Goal: Task Accomplishment & Management: Manage account settings

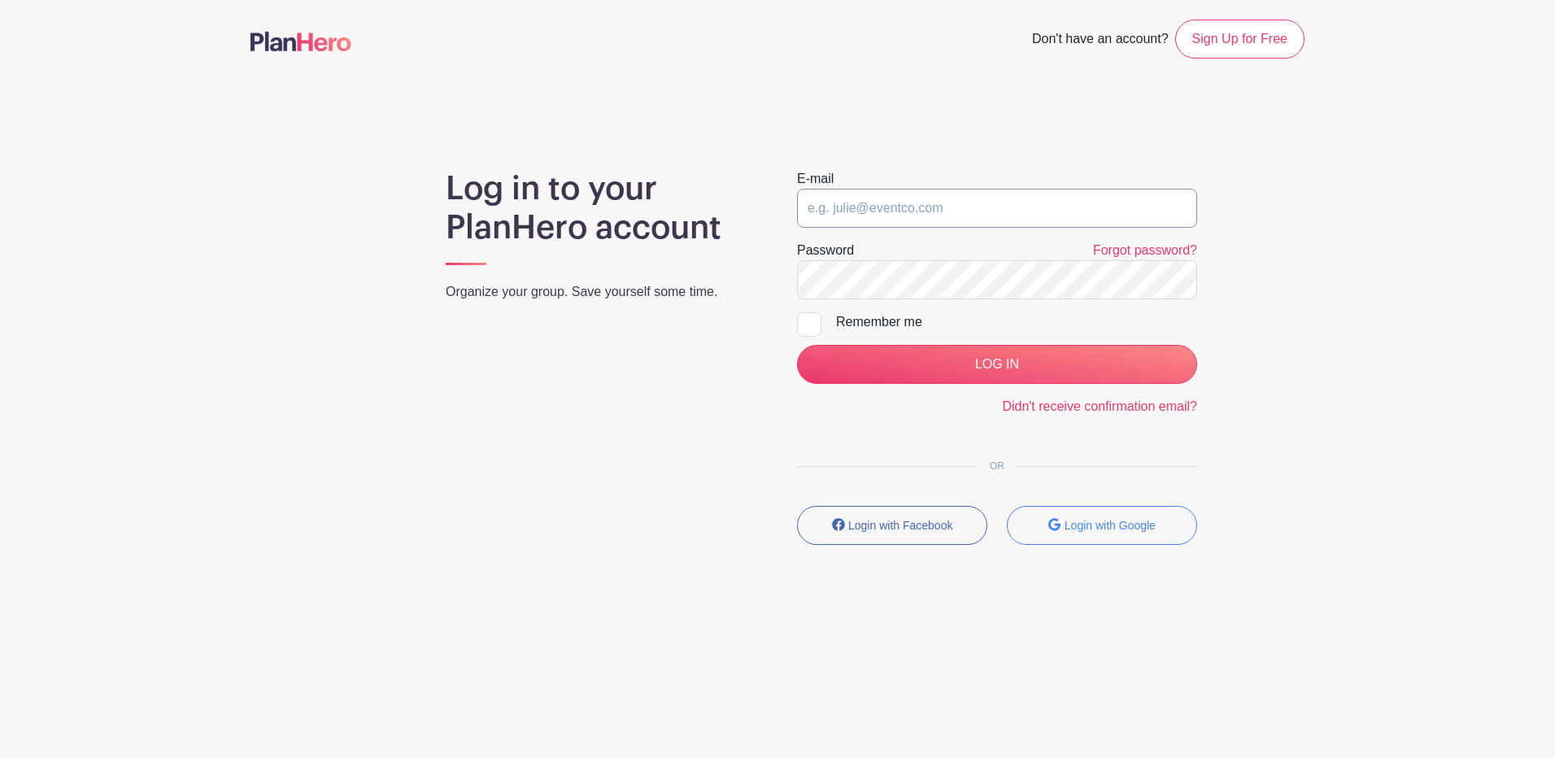
click at [949, 213] on input "email" at bounding box center [997, 208] width 400 height 39
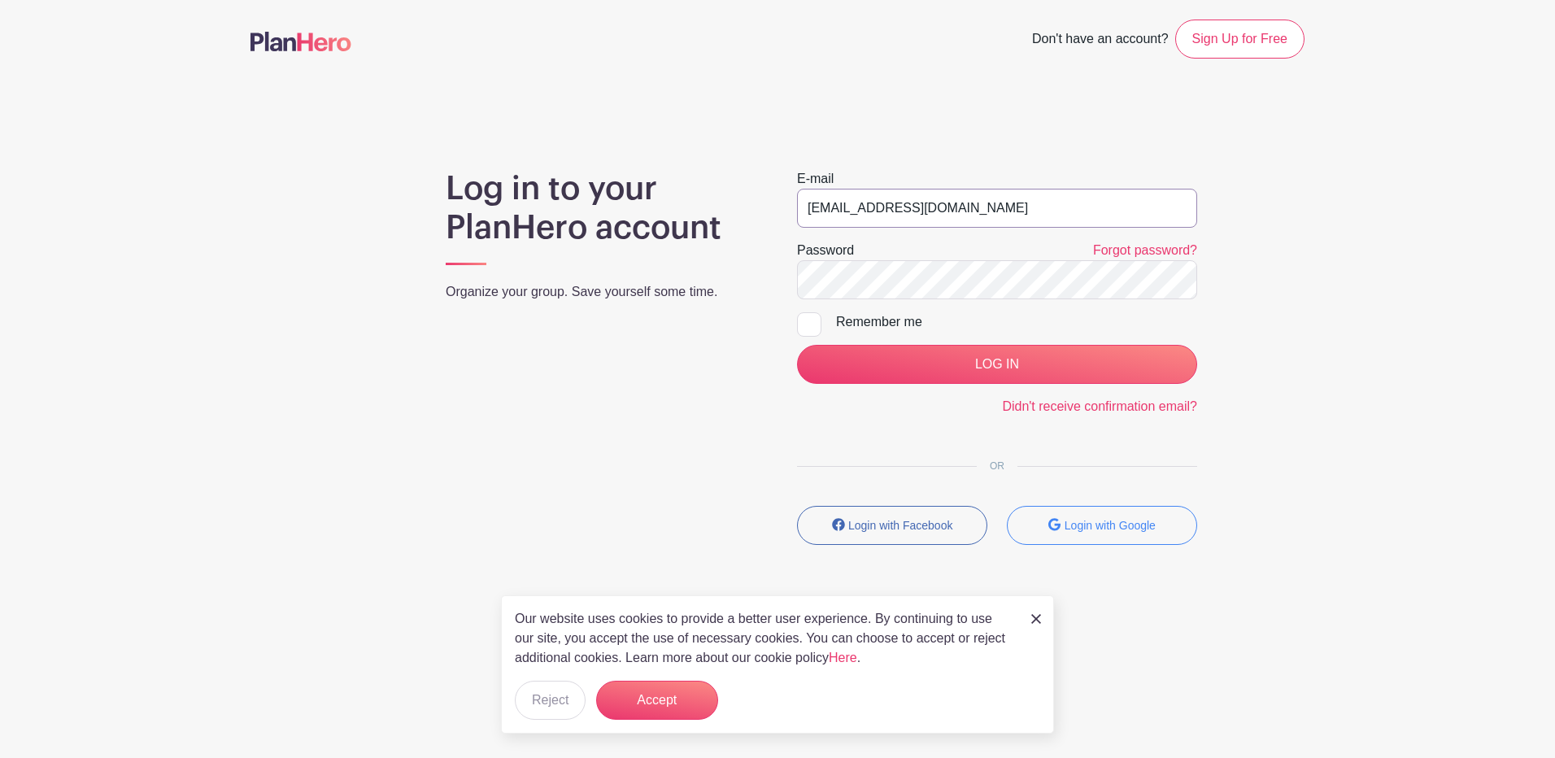
type input "[EMAIL_ADDRESS][DOMAIN_NAME]"
click at [797, 345] on input "LOG IN" at bounding box center [997, 364] width 400 height 39
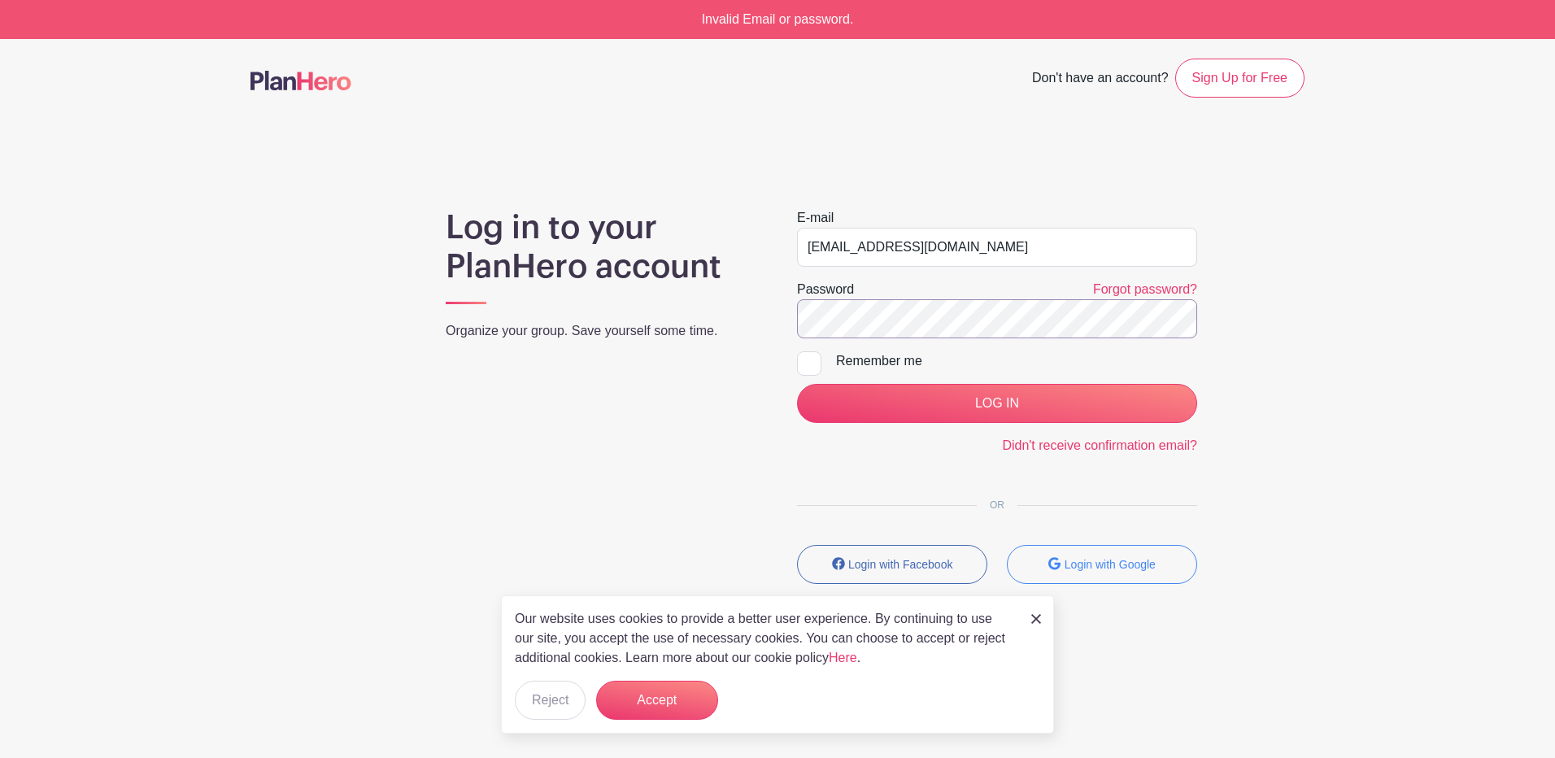
click at [797, 384] on input "LOG IN" at bounding box center [997, 403] width 400 height 39
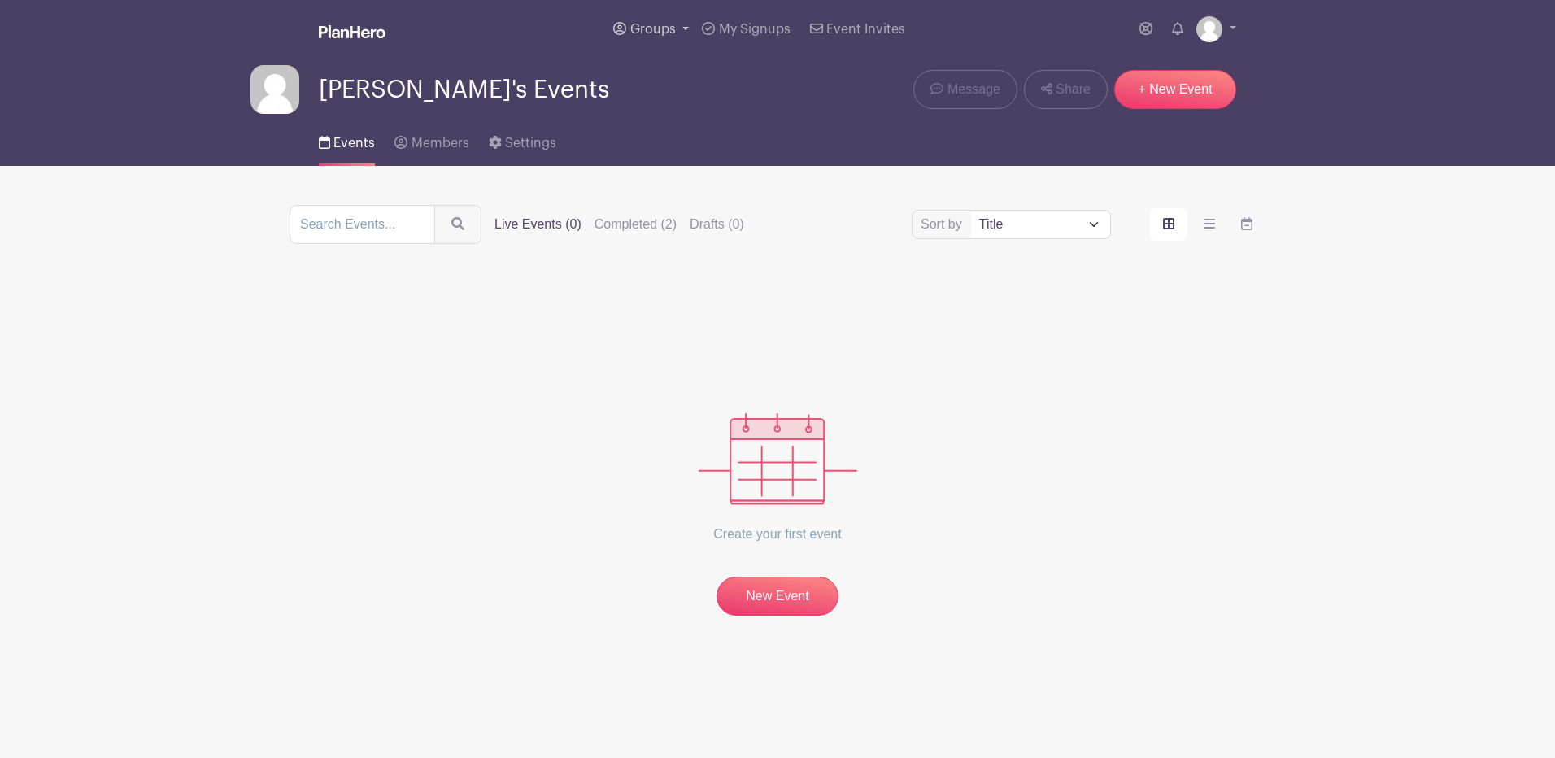
click at [651, 32] on span "Groups" at bounding box center [653, 29] width 46 height 13
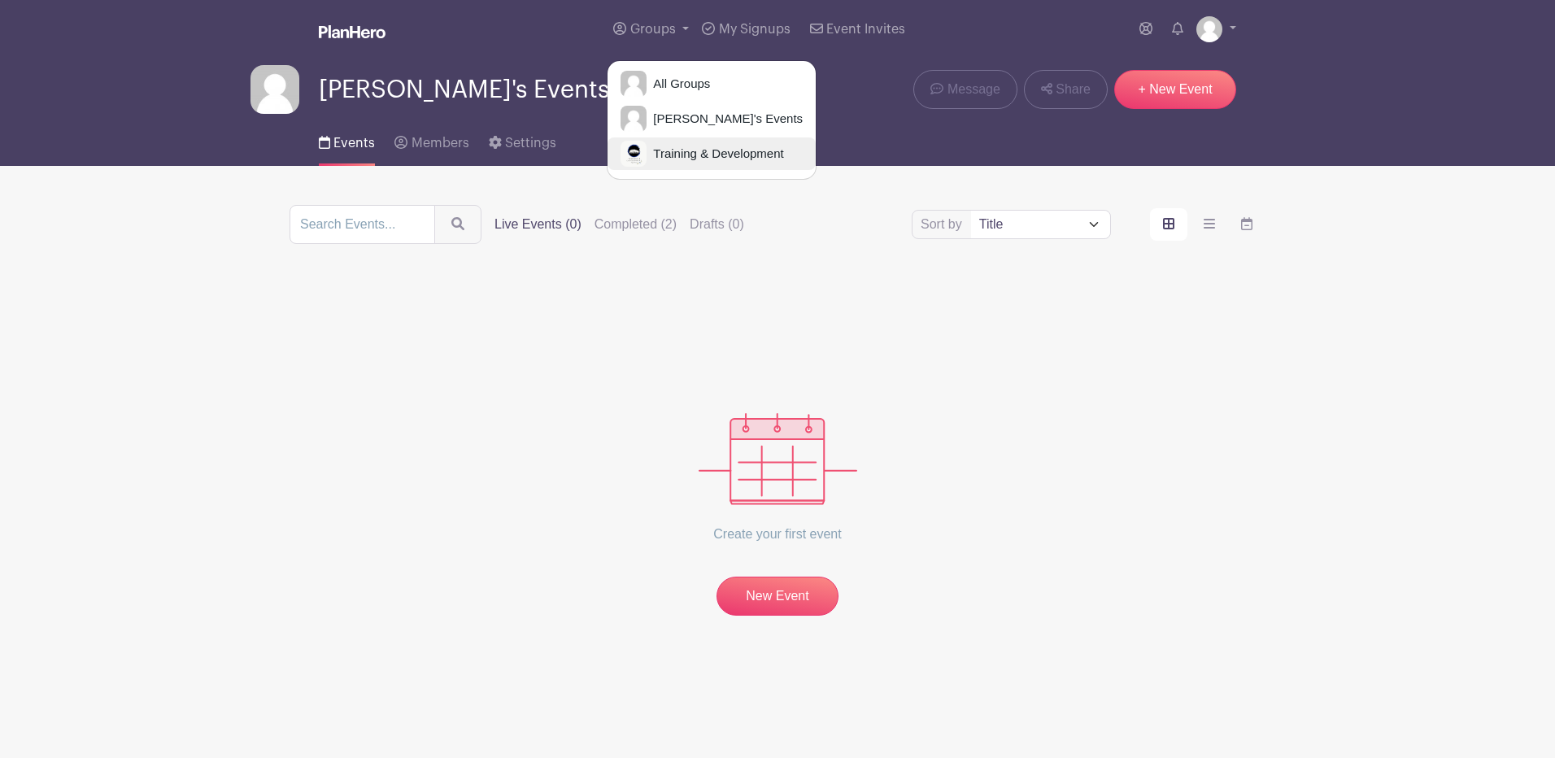
click at [647, 155] on img at bounding box center [634, 154] width 26 height 26
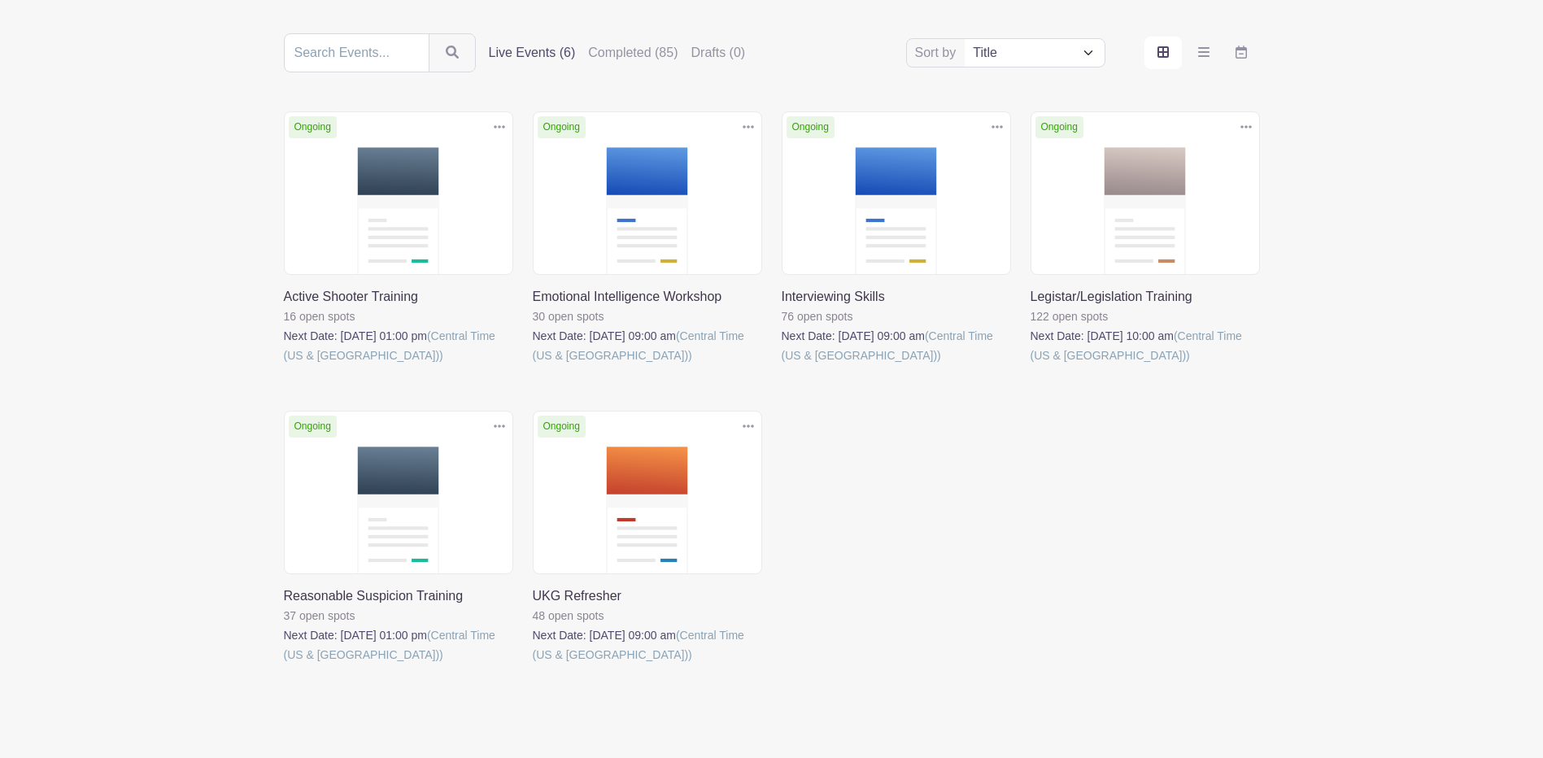
scroll to position [225, 0]
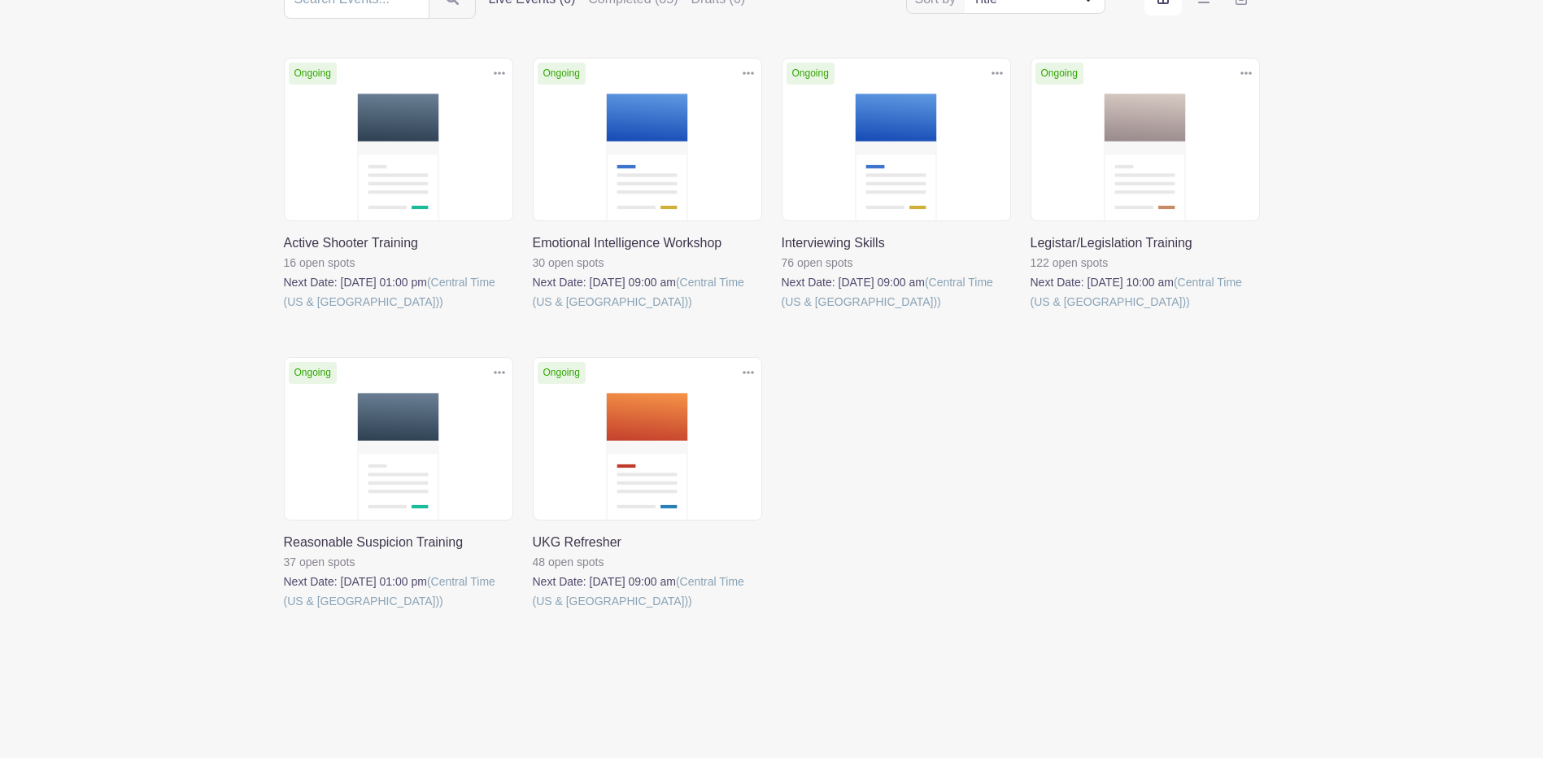
click at [284, 611] on link at bounding box center [284, 611] width 0 height 0
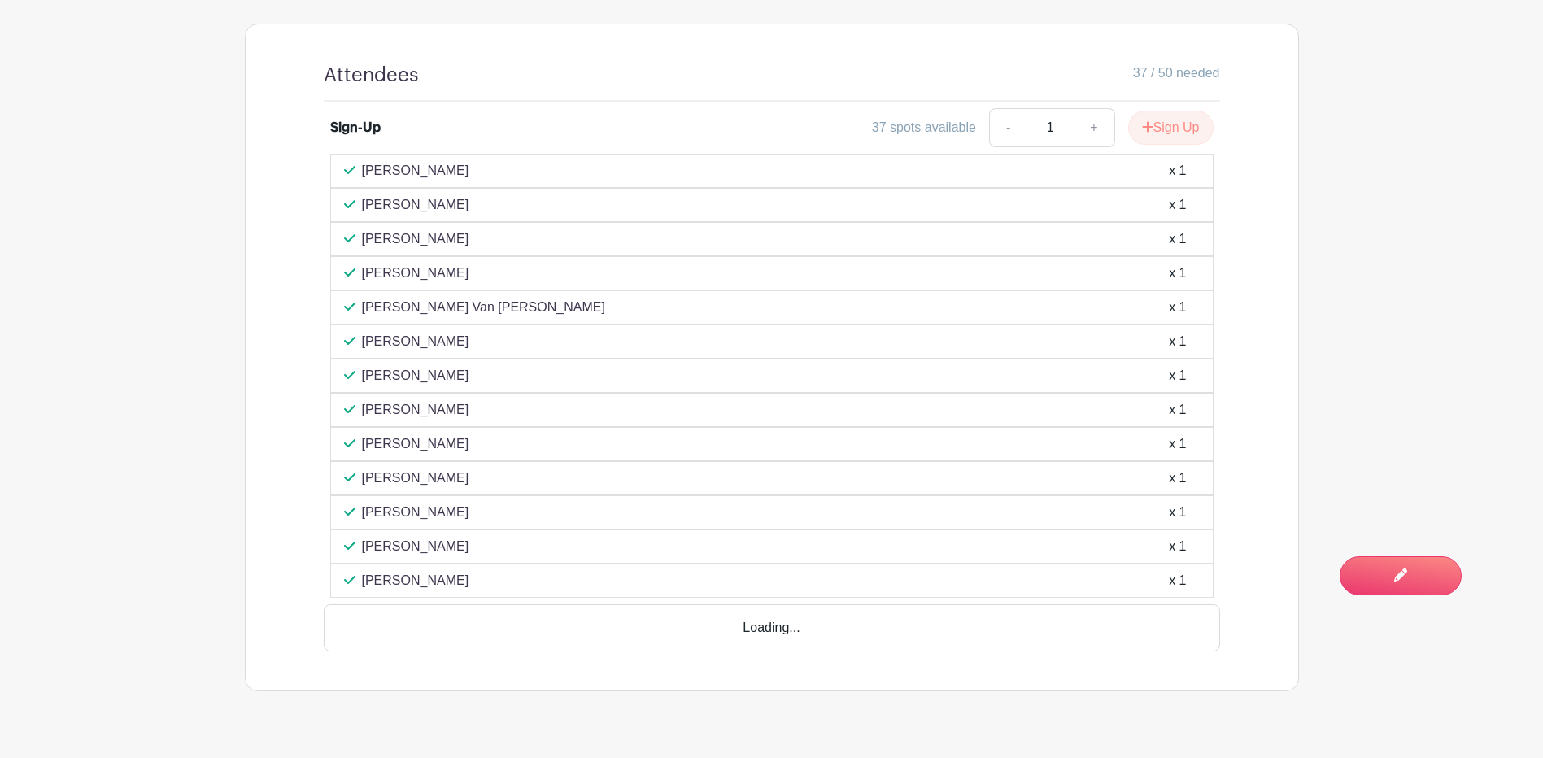
scroll to position [960, 0]
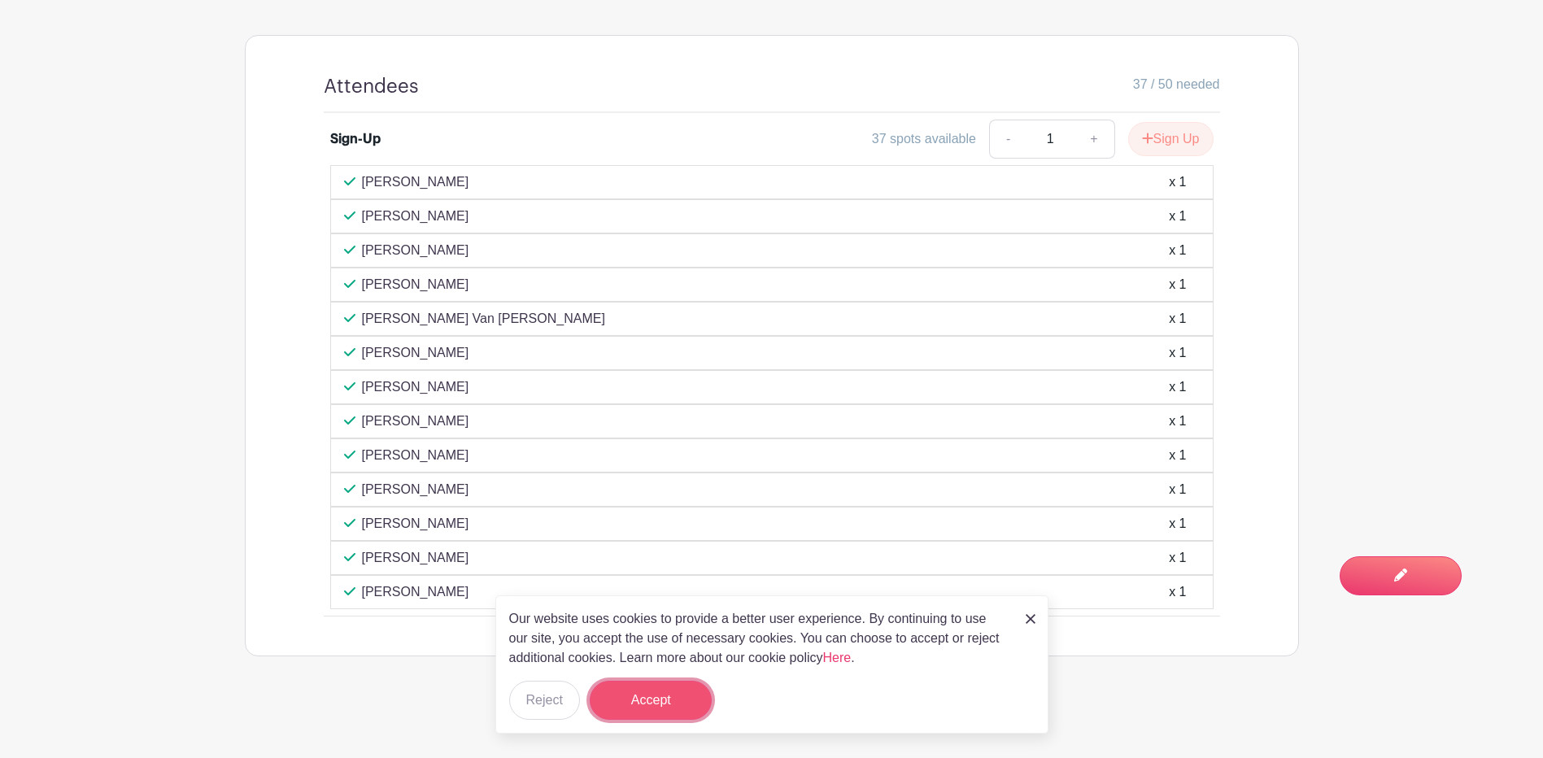
click at [684, 693] on button "Accept" at bounding box center [651, 700] width 122 height 39
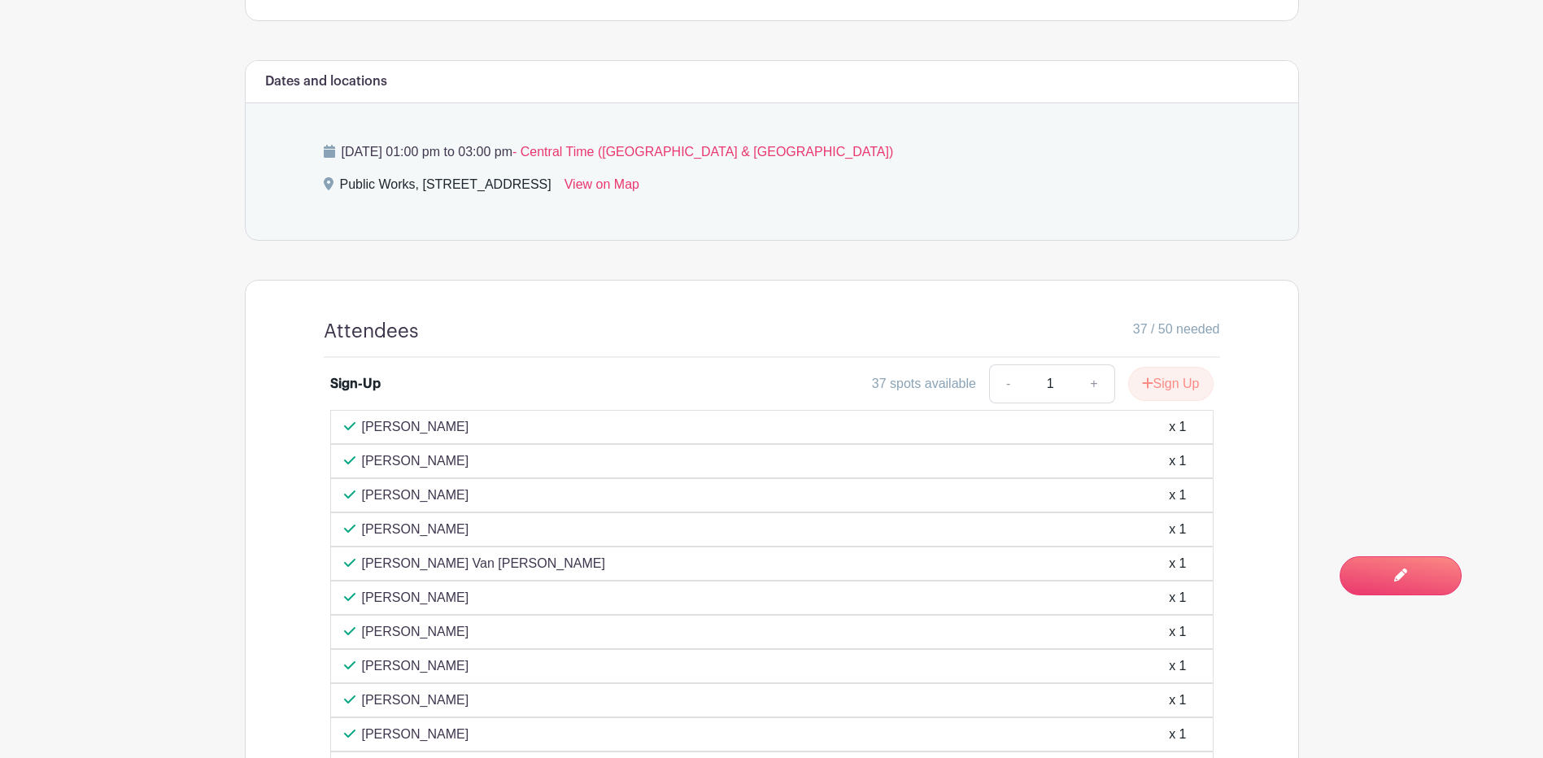
scroll to position [472, 0]
